Goal: Task Accomplishment & Management: Use online tool/utility

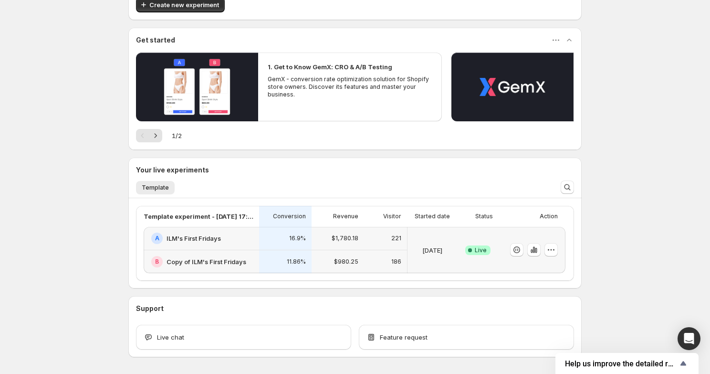
scroll to position [59, 0]
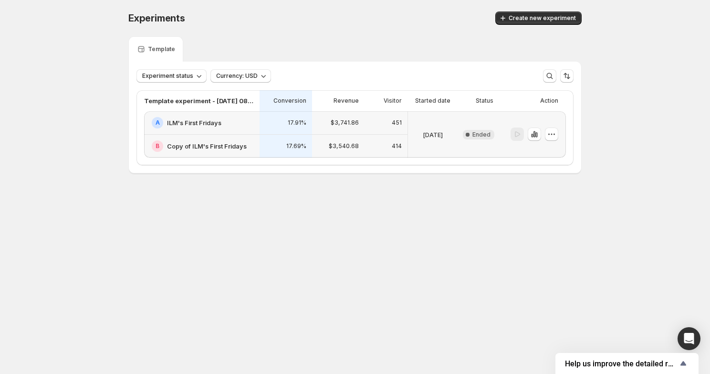
click at [600, 218] on div "Experiments. This page is ready Experiments Create new experiment Template Expe…" at bounding box center [355, 112] width 710 height 225
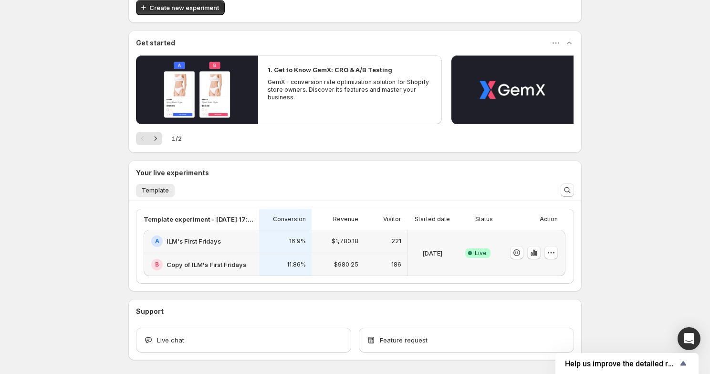
scroll to position [95, 0]
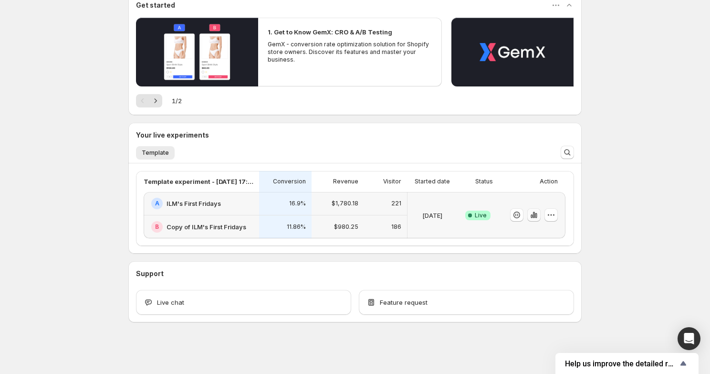
click at [538, 215] on icon "button" at bounding box center [534, 215] width 10 height 10
